Goal: Communication & Community: Participate in discussion

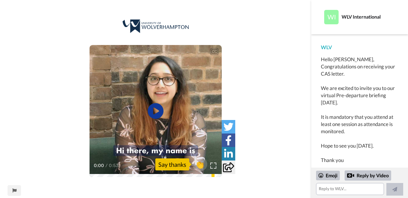
click at [155, 112] on icon "Play/Pause" at bounding box center [156, 111] width 16 height 29
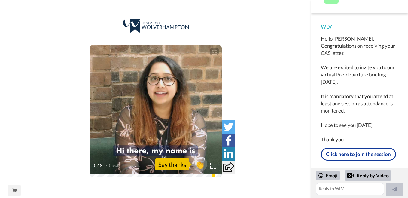
scroll to position [28, 0]
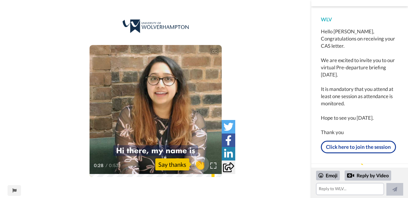
click at [202, 165] on span "👏" at bounding box center [199, 165] width 19 height 12
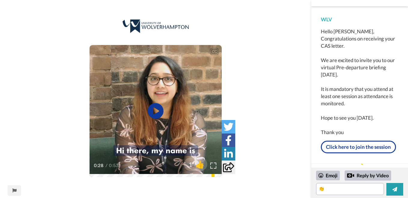
click at [162, 118] on icon "Play/Pause" at bounding box center [156, 111] width 16 height 29
click at [193, 174] on div at bounding box center [195, 165] width 48 height 48
click at [350, 142] on link "Click here to join the session" at bounding box center [358, 147] width 75 height 13
click at [361, 164] on div "Send WLV a reply." at bounding box center [359, 169] width 97 height 11
click at [335, 185] on textarea "👏" at bounding box center [350, 189] width 68 height 12
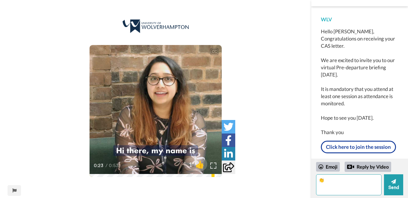
click at [318, 180] on textarea "👏" at bounding box center [348, 184] width 65 height 21
click at [367, 184] on textarea "👏" at bounding box center [348, 184] width 65 height 21
type textarea "👏"
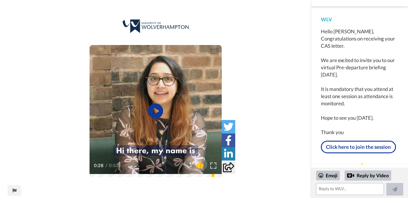
click at [314, 132] on div "WLV Hello [PERSON_NAME], Congratulations on receiving your CAS letter. We are e…" at bounding box center [359, 85] width 97 height 158
